Goal: Task Accomplishment & Management: Manage account settings

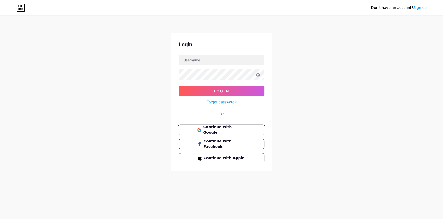
click at [234, 127] on span "Continue with Google" at bounding box center [224, 130] width 43 height 11
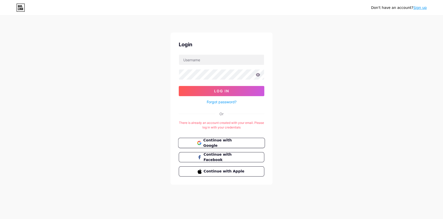
click at [243, 140] on span "Continue with Google" at bounding box center [224, 143] width 43 height 11
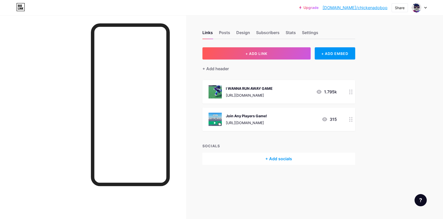
click at [267, 121] on div "[URL][DOMAIN_NAME]" at bounding box center [246, 122] width 41 height 5
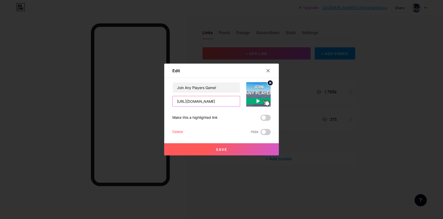
click at [196, 104] on input "[URL][DOMAIN_NAME]" at bounding box center [206, 101] width 67 height 10
click at [245, 151] on button "Save" at bounding box center [221, 149] width 115 height 12
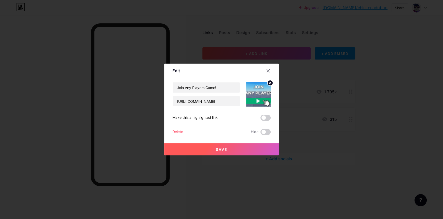
scroll to position [0, 0]
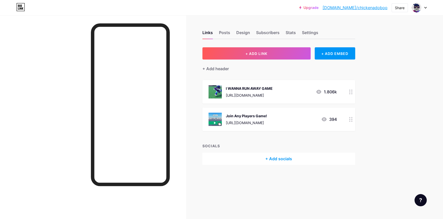
click at [238, 93] on div "[URL][DOMAIN_NAME]" at bounding box center [249, 95] width 47 height 5
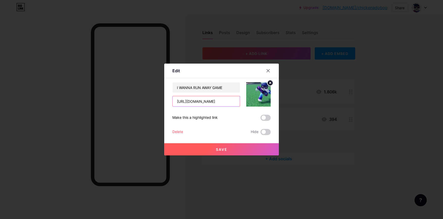
click at [217, 99] on input "[URL][DOMAIN_NAME]" at bounding box center [206, 101] width 67 height 10
click at [228, 149] on button "Save" at bounding box center [221, 149] width 115 height 12
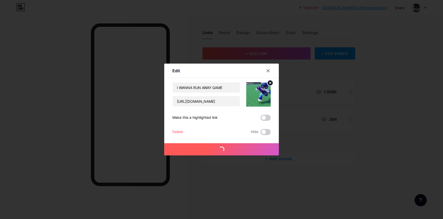
scroll to position [0, 0]
